Goal: Task Accomplishment & Management: Use online tool/utility

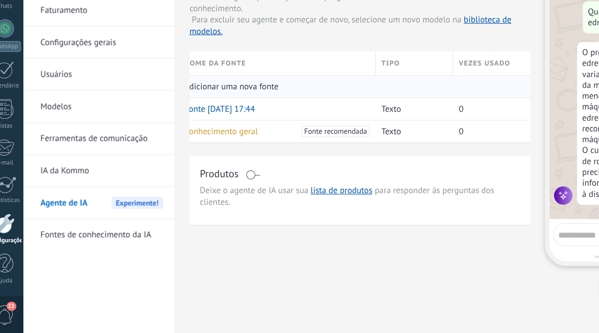
click at [197, 133] on span "Adicionar uma nova fonte" at bounding box center [200, 132] width 77 height 9
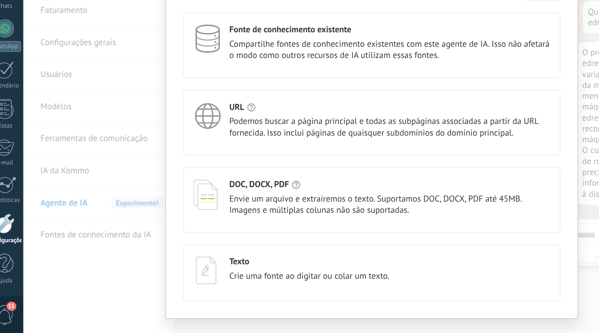
click at [213, 212] on h4 "DOC, DOCX, PDF" at bounding box center [223, 211] width 49 height 9
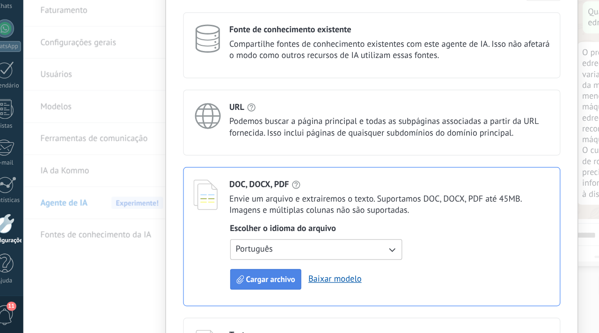
click at [241, 291] on span "Cargar archivo" at bounding box center [232, 289] width 40 height 7
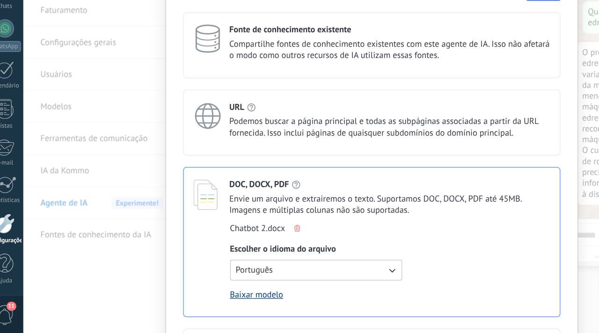
click at [225, 306] on link "Baixar modelo" at bounding box center [221, 302] width 44 height 9
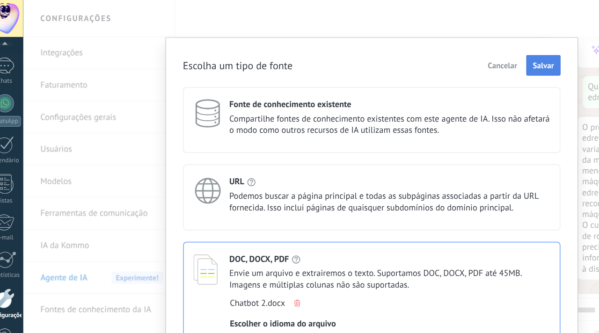
click at [458, 56] on span "Salvar" at bounding box center [454, 53] width 17 height 7
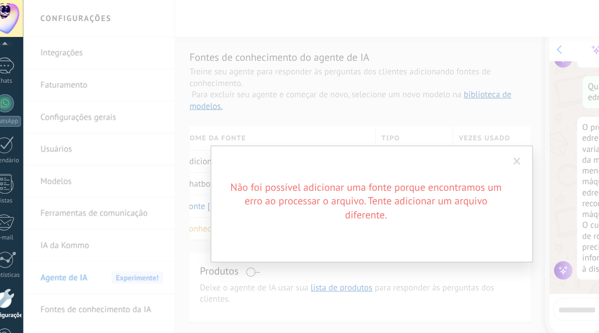
click at [400, 185] on div "Não foi possível adicionar uma fonte porque encontramos um erro ao processar o …" at bounding box center [314, 166] width 263 height 95
click at [430, 130] on span at bounding box center [433, 132] width 15 height 16
